Goal: Task Accomplishment & Management: Complete application form

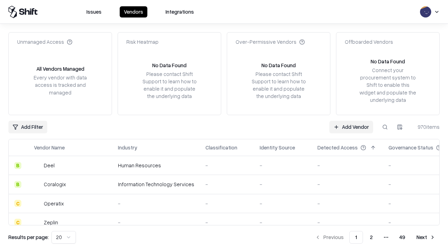
click at [351, 127] on link "Add Vendor" at bounding box center [351, 127] width 44 height 13
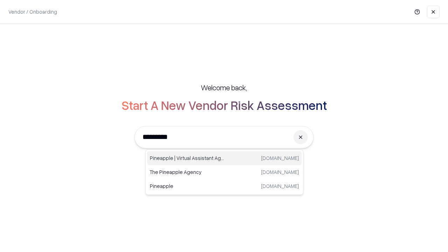
click at [224, 158] on div "Pineapple | Virtual Assistant Agency [DOMAIN_NAME]" at bounding box center [224, 158] width 155 height 14
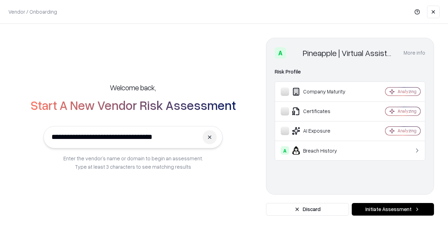
type input "**********"
click at [393, 209] on button "Initiate Assessment" at bounding box center [393, 209] width 82 height 13
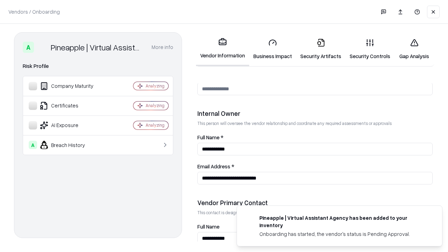
scroll to position [363, 0]
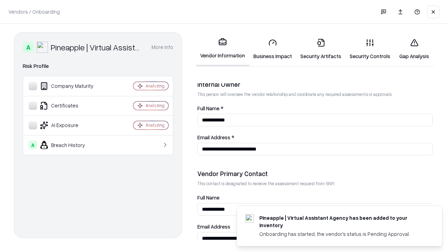
click at [273, 49] on link "Business Impact" at bounding box center [272, 49] width 47 height 33
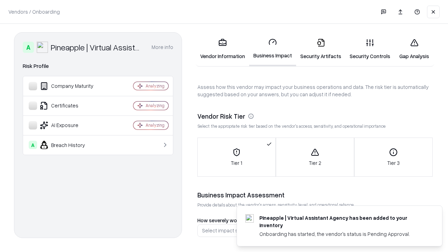
click at [321, 49] on link "Security Artifacts" at bounding box center [320, 49] width 49 height 33
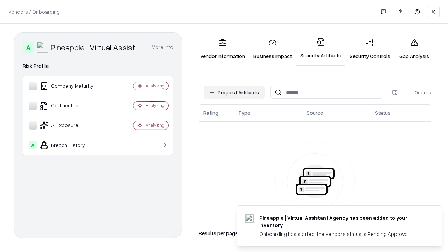
click at [234, 92] on button "Request Artifacts" at bounding box center [234, 92] width 61 height 13
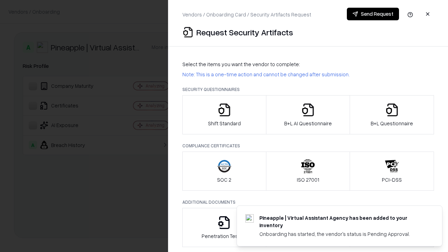
click at [224, 115] on icon "button" at bounding box center [224, 110] width 14 height 14
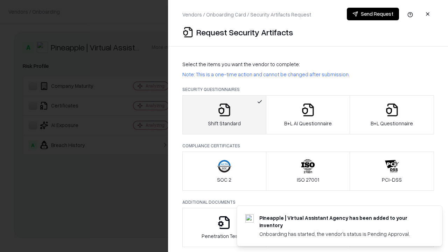
click at [373, 14] on button "Send Request" at bounding box center [373, 14] width 52 height 13
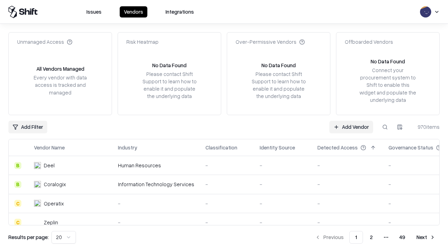
click at [385, 127] on button at bounding box center [385, 127] width 13 height 13
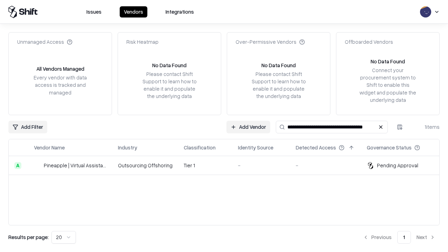
type input "**********"
click at [228, 165] on td "Tier 1" at bounding box center [205, 165] width 54 height 19
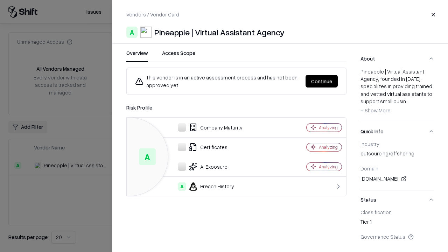
click at [322, 81] on button "Continue" at bounding box center [322, 81] width 32 height 13
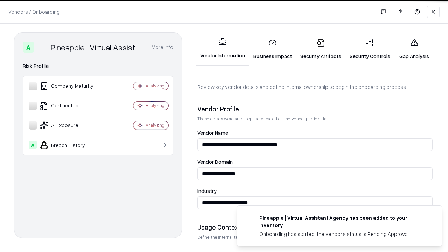
click at [321, 49] on link "Security Artifacts" at bounding box center [320, 49] width 49 height 33
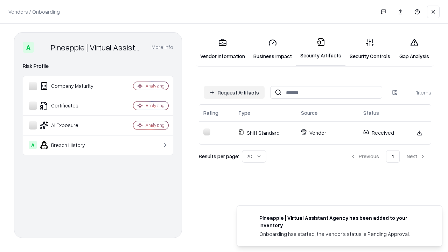
click at [414, 49] on link "Gap Analysis" at bounding box center [414, 49] width 40 height 33
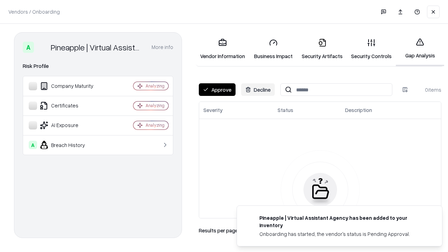
click at [217, 90] on button "Approve" at bounding box center [217, 89] width 37 height 13
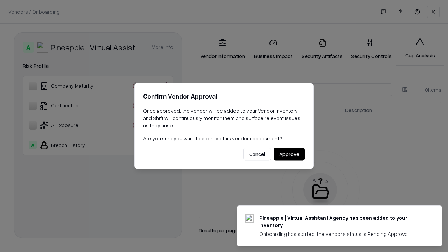
click at [289, 154] on button "Approve" at bounding box center [289, 154] width 31 height 13
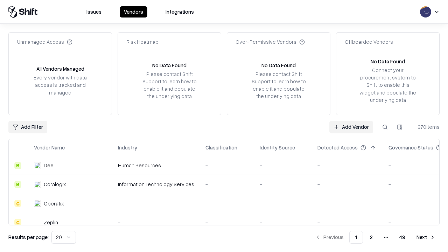
type input "**********"
click at [351, 127] on link "Add Vendor" at bounding box center [351, 127] width 44 height 13
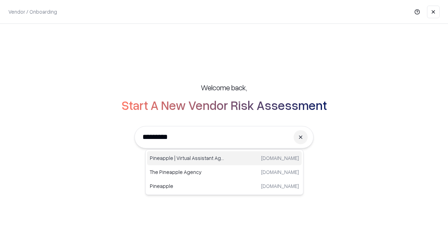
click at [224, 158] on div "Pineapple | Virtual Assistant Agency [DOMAIN_NAME]" at bounding box center [224, 158] width 155 height 14
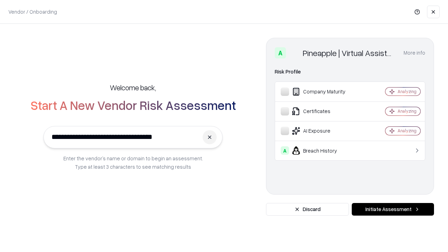
type input "**********"
click at [393, 209] on button "Initiate Assessment" at bounding box center [393, 209] width 82 height 13
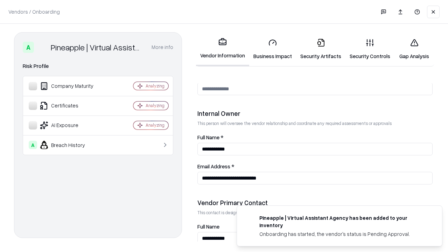
scroll to position [363, 0]
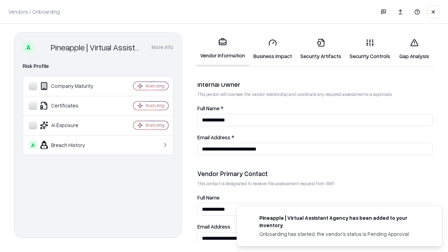
click at [414, 49] on link "Gap Analysis" at bounding box center [414, 49] width 40 height 33
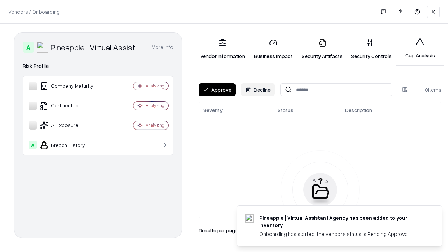
click at [217, 90] on button "Approve" at bounding box center [217, 89] width 37 height 13
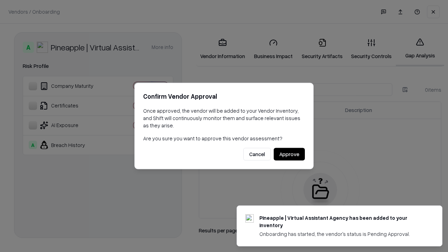
click at [289, 154] on button "Approve" at bounding box center [289, 154] width 31 height 13
